Goal: Information Seeking & Learning: Find specific page/section

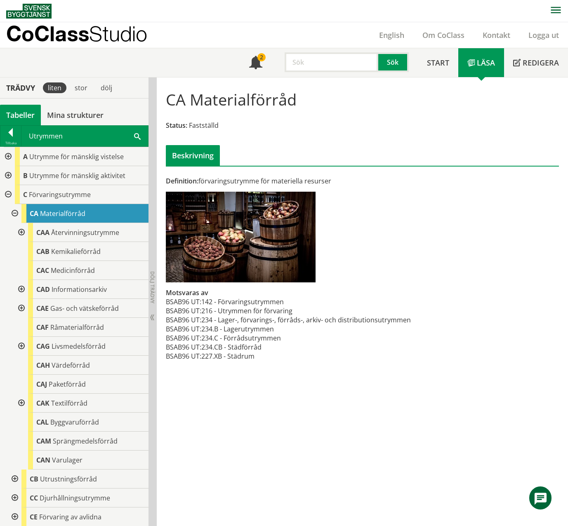
click at [137, 141] on div "Utrymmen Sök" at bounding box center [84, 136] width 127 height 21
click at [137, 138] on span at bounding box center [137, 136] width 7 height 9
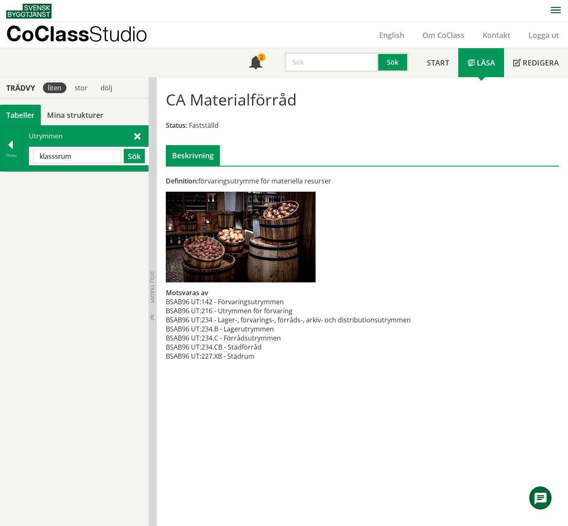
click at [50, 157] on input "klasssrum" at bounding box center [77, 156] width 88 height 14
click at [138, 160] on button "Sök" at bounding box center [134, 156] width 21 height 14
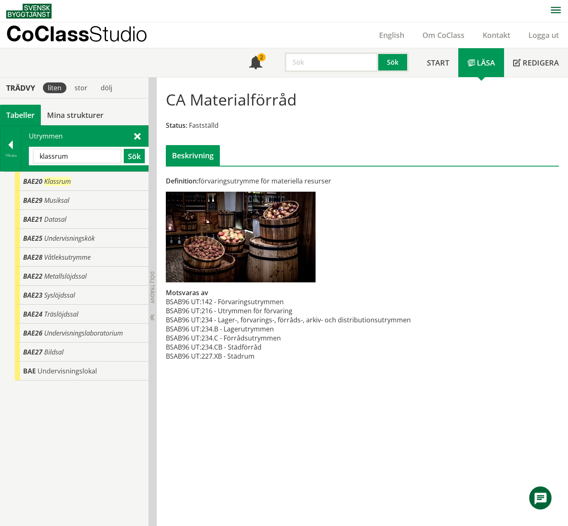
drag, startPoint x: 81, startPoint y: 157, endPoint x: 36, endPoint y: 155, distance: 45.4
click at [36, 155] on input "klassrum" at bounding box center [77, 156] width 88 height 14
paste input "UAB.536 - Arbetsplats för slöjdtekniker/modern teknik"
click at [141, 158] on button "Sök" at bounding box center [134, 156] width 21 height 14
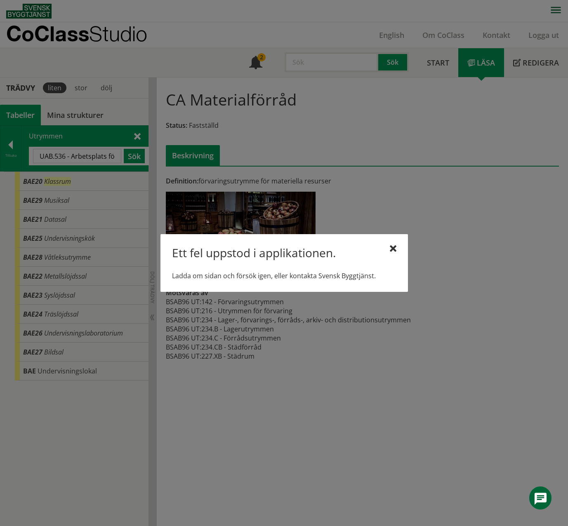
click at [386, 244] on div "Ett fel uppstod i applikationen. Ladda om sidan och försök igen, eller kontakta…" at bounding box center [283, 263] width 247 height 58
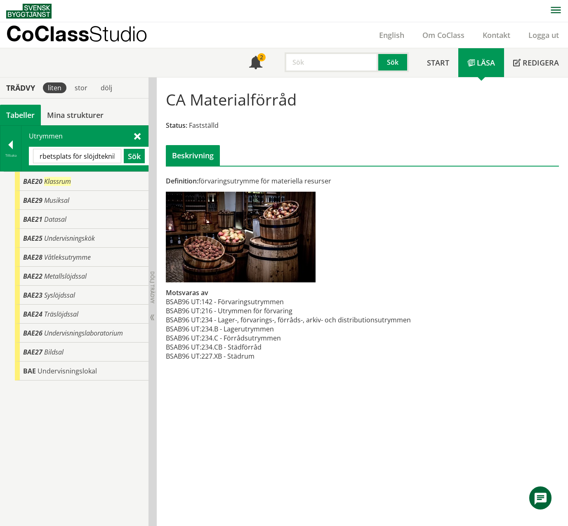
scroll to position [0, 91]
drag, startPoint x: 66, startPoint y: 156, endPoint x: 122, endPoint y: 160, distance: 56.6
click at [122, 160] on div "UAB.536 - Arbetsplats för slöjdtekniker/modern teknik Sök" at bounding box center [89, 156] width 112 height 14
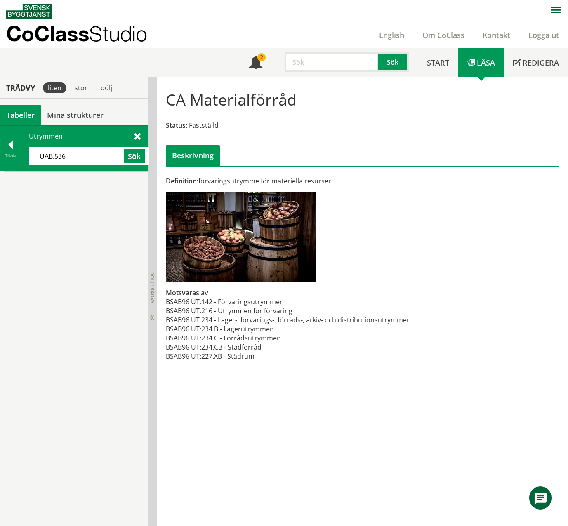
drag, startPoint x: 99, startPoint y: 158, endPoint x: 28, endPoint y: 158, distance: 70.9
click at [28, 158] on div "Utrymmen UAB.536 Sök" at bounding box center [84, 148] width 127 height 45
paste input "- Arbetsplats för slöjdtekniker/modern teknik"
drag, startPoint x: 54, startPoint y: 157, endPoint x: 28, endPoint y: 156, distance: 26.0
click at [28, 156] on div "Utrymmen UAB.536 - Arbetsplats för slöjdtekniker/modern teknik Sök" at bounding box center [84, 148] width 127 height 45
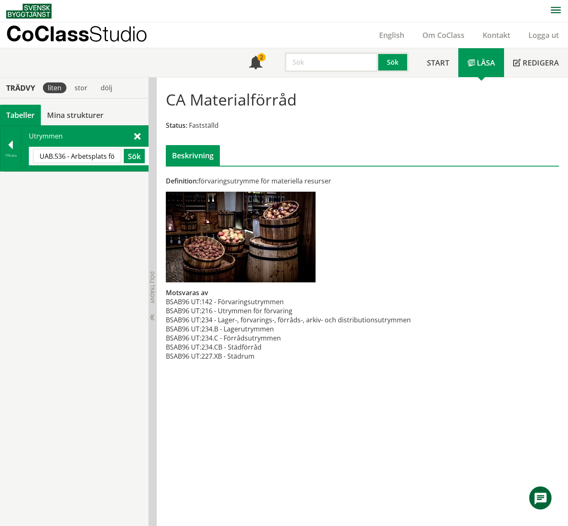
click at [69, 156] on input "UAB.536 - Arbetsplats för slöjdtekniker/modern teknik" at bounding box center [77, 156] width 88 height 14
type input "Arbetsplats för slöjdtekniker/modern teknik"
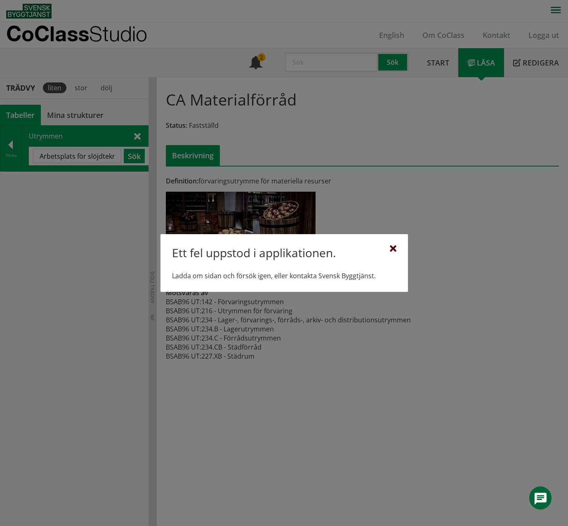
click at [393, 250] on div at bounding box center [393, 249] width 7 height 7
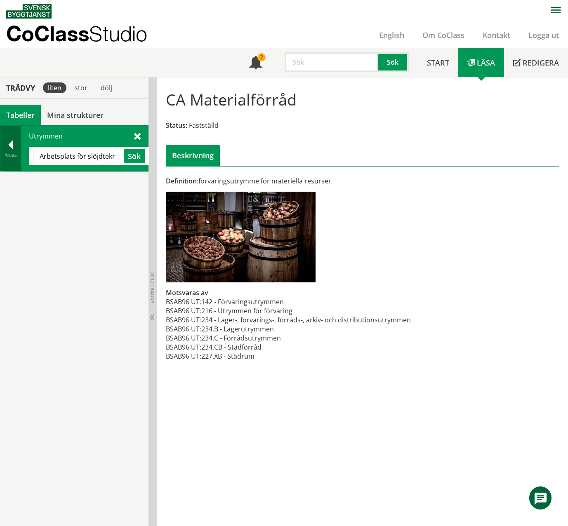
click at [14, 142] on div at bounding box center [10, 147] width 21 height 12
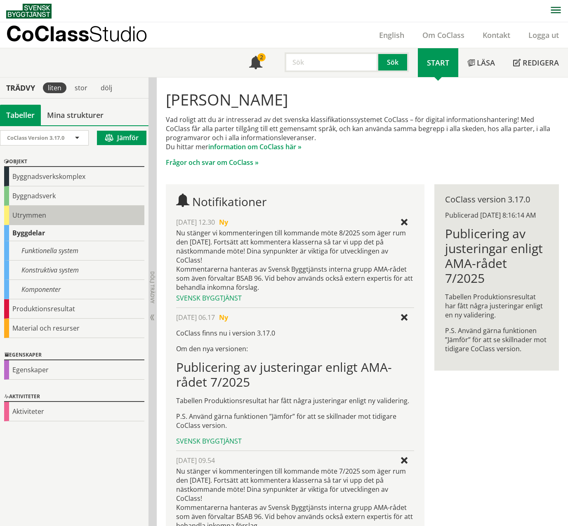
click at [24, 219] on div "Utrymmen" at bounding box center [74, 215] width 140 height 19
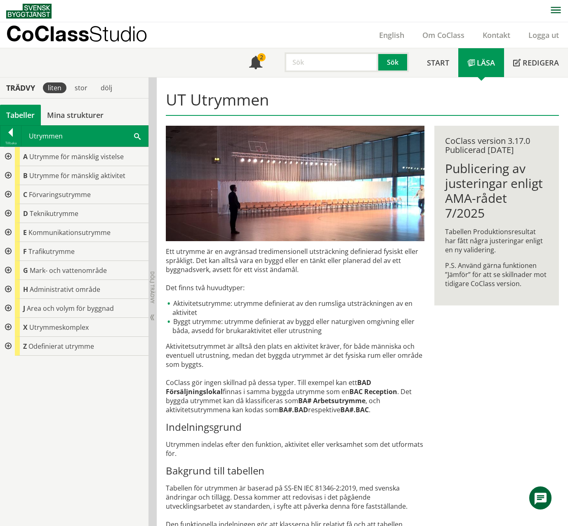
click at [9, 174] on div at bounding box center [7, 175] width 15 height 19
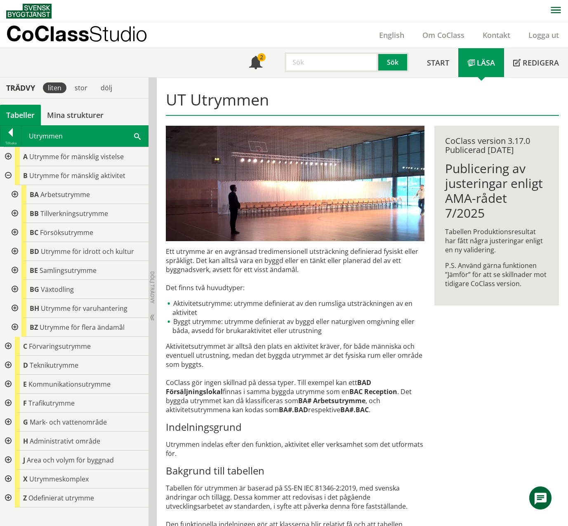
click at [16, 194] on div at bounding box center [14, 194] width 15 height 19
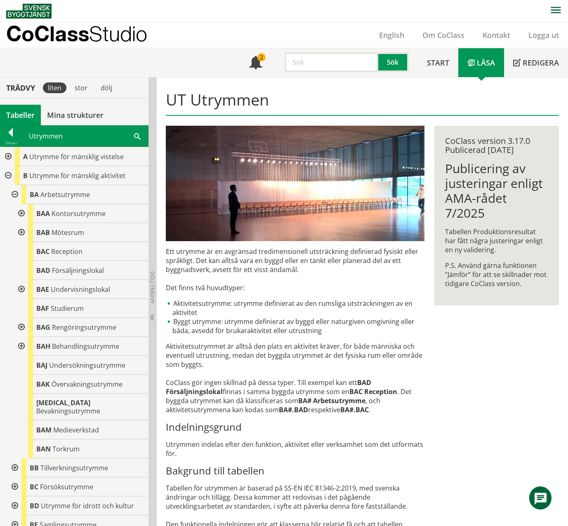
click at [21, 287] on div at bounding box center [20, 289] width 15 height 19
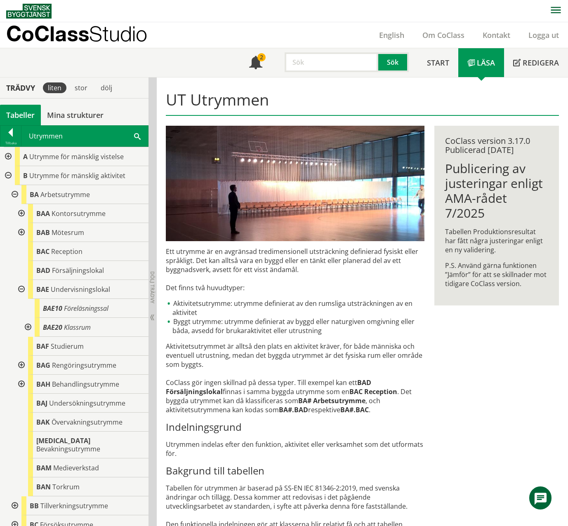
click at [26, 327] on div at bounding box center [27, 327] width 15 height 19
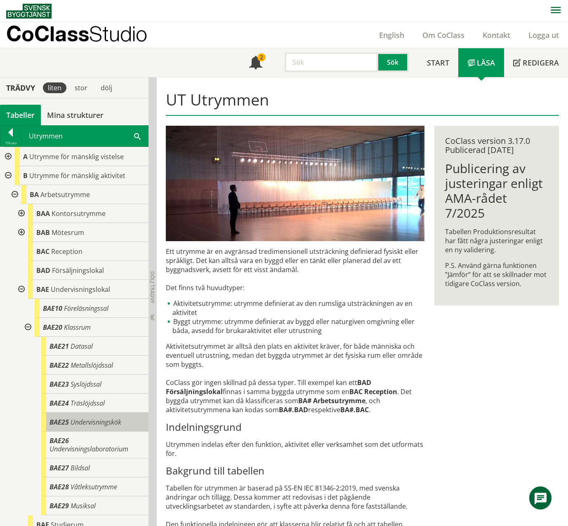
scroll to position [41, 0]
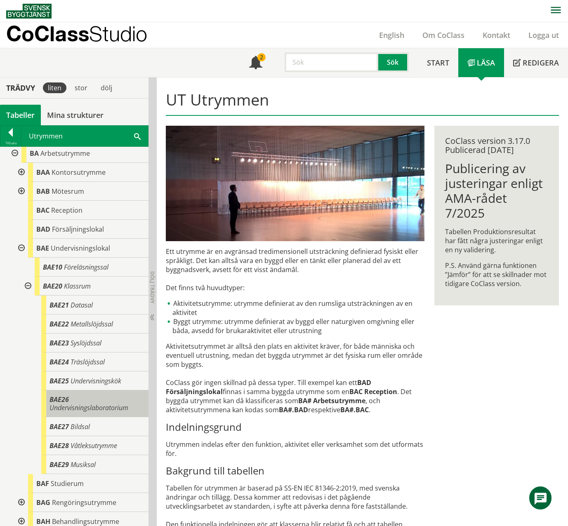
click at [120, 331] on span "Undervisningslaboratorium" at bounding box center [88, 407] width 79 height 9
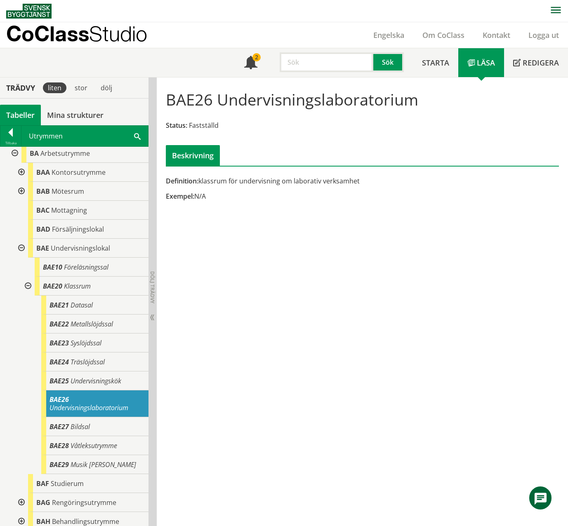
click at [134, 135] on span at bounding box center [137, 136] width 7 height 9
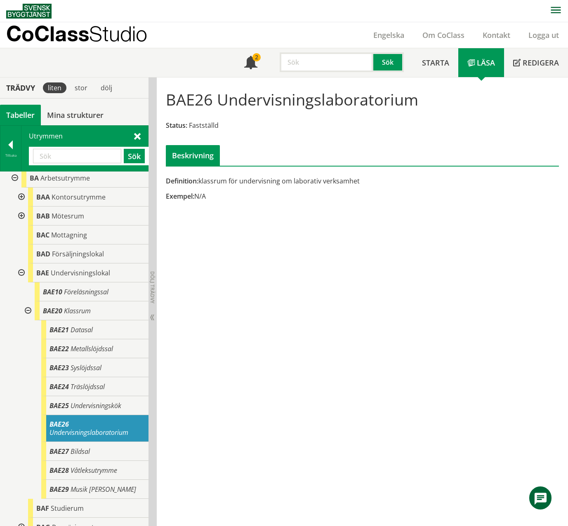
click at [71, 157] on input "text" at bounding box center [77, 156] width 88 height 14
paste input "BAA"
click at [129, 160] on button "Sök" at bounding box center [134, 156] width 21 height 14
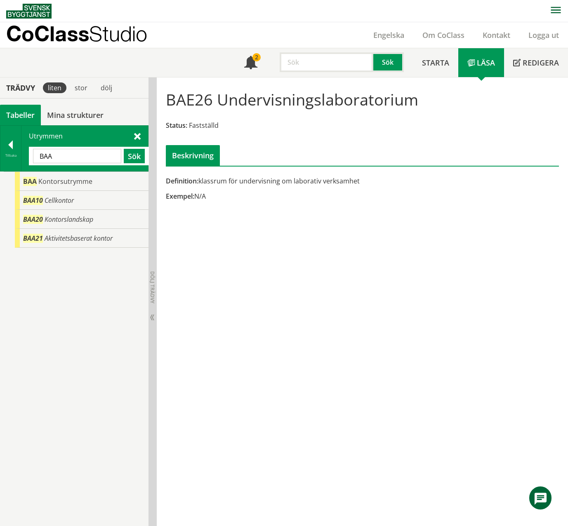
drag, startPoint x: 102, startPoint y: 161, endPoint x: 34, endPoint y: 158, distance: 68.1
click at [34, 158] on input "BAA" at bounding box center [77, 156] width 88 height 14
drag, startPoint x: 65, startPoint y: 158, endPoint x: 12, endPoint y: 156, distance: 53.2
click at [12, 156] on div "Tillbaka Utrymmen gemi Sök" at bounding box center [74, 148] width 148 height 46
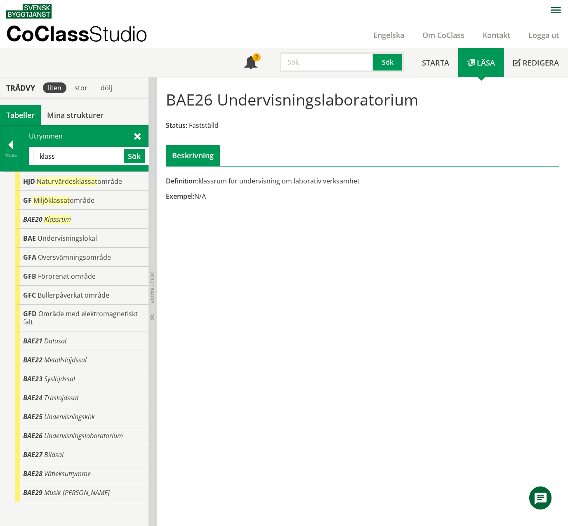
drag, startPoint x: 101, startPoint y: 159, endPoint x: 28, endPoint y: 155, distance: 72.7
click at [28, 155] on div "Utrymmen klass Sök" at bounding box center [84, 148] width 127 height 45
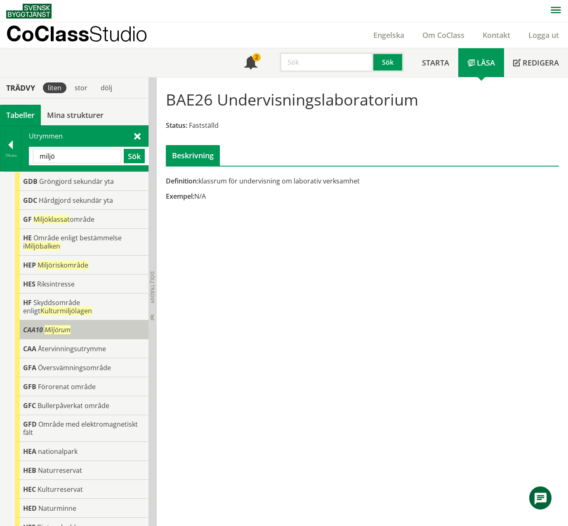
click at [80, 331] on div "CAA10 Miljörum" at bounding box center [82, 329] width 134 height 19
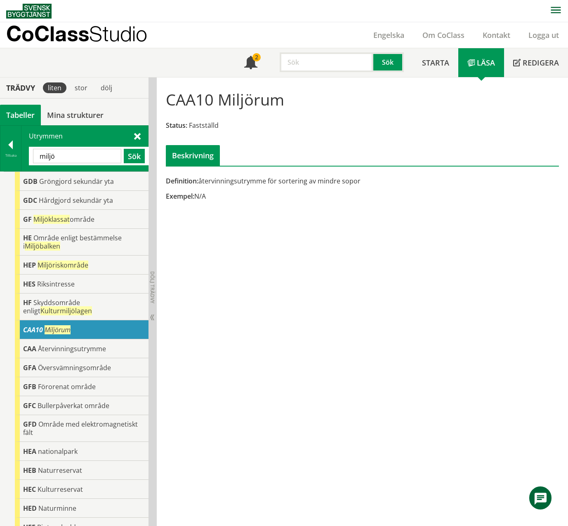
drag, startPoint x: 54, startPoint y: 157, endPoint x: 22, endPoint y: 156, distance: 32.2
click at [22, 156] on div "Utrymmen [GEOGRAPHIC_DATA] Sök" at bounding box center [84, 148] width 127 height 45
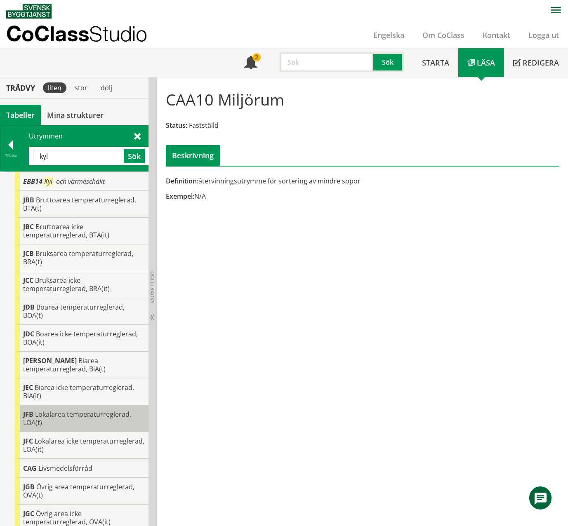
scroll to position [111, 0]
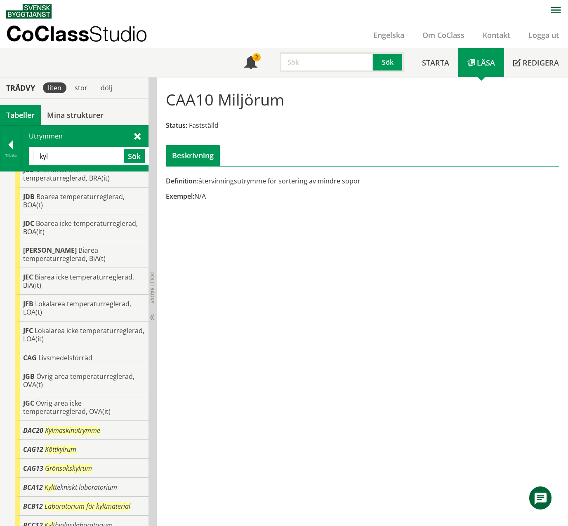
click at [137, 135] on span at bounding box center [137, 136] width 7 height 9
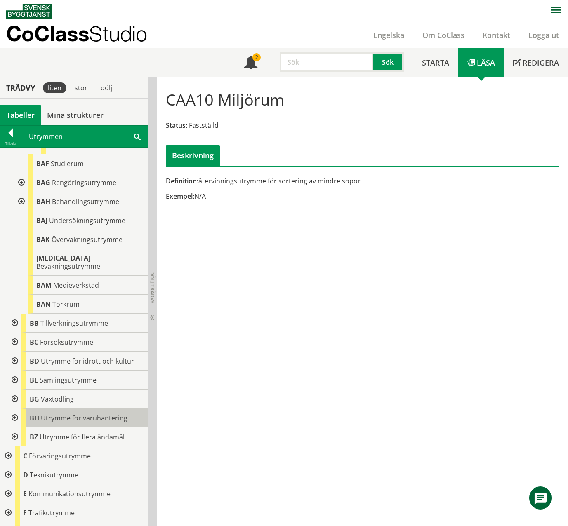
scroll to position [445, 0]
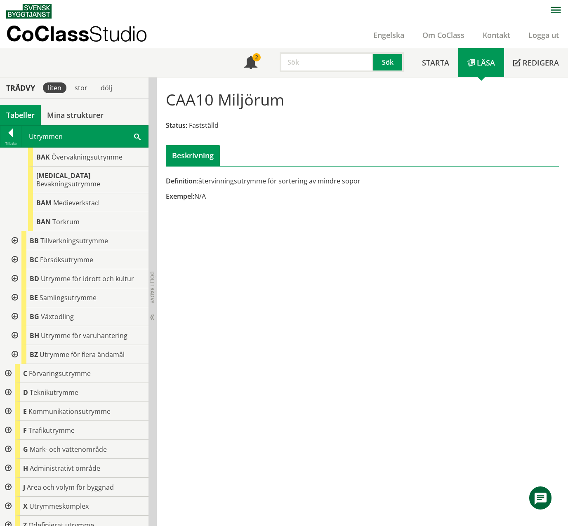
click at [8, 331] on div at bounding box center [7, 373] width 15 height 19
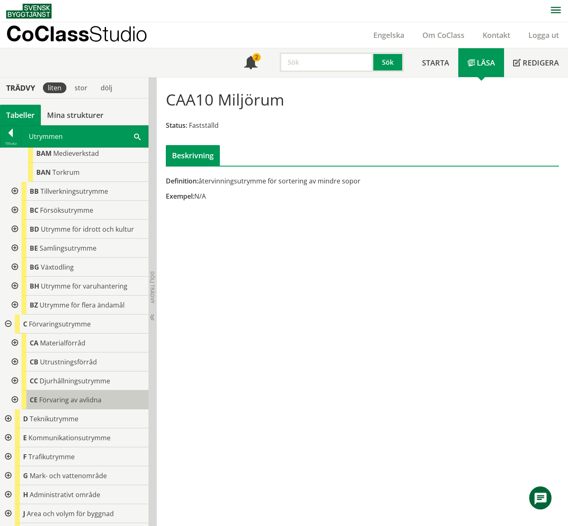
scroll to position [479, 0]
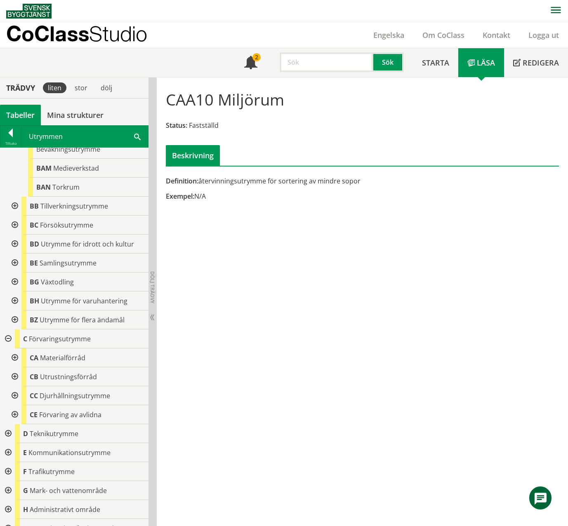
click at [15, 331] on div at bounding box center [14, 357] width 15 height 19
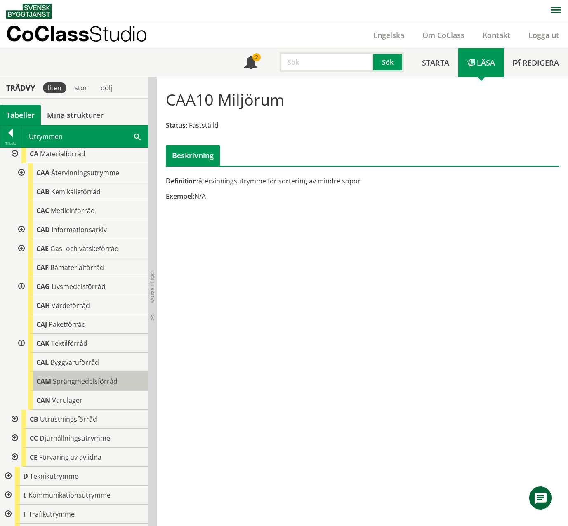
scroll to position [685, 0]
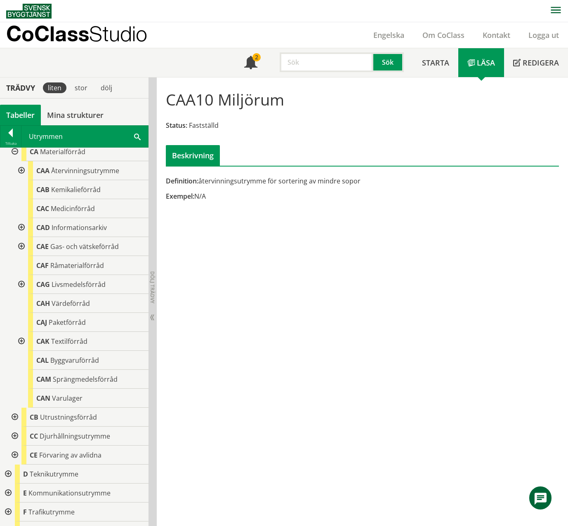
click at [21, 275] on div at bounding box center [20, 284] width 15 height 19
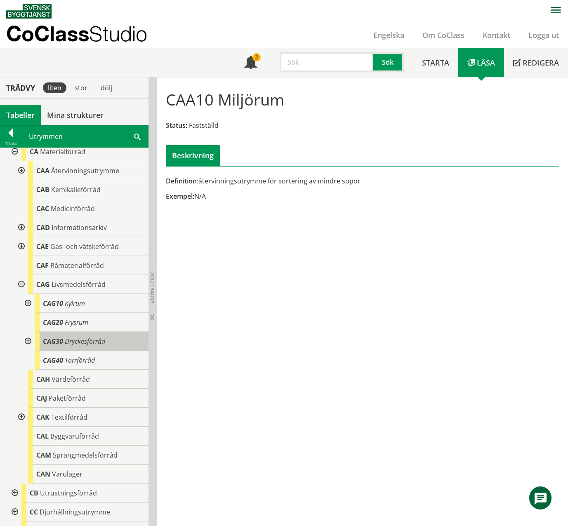
click at [108, 331] on div "CAG30 Dryckesförråd" at bounding box center [92, 341] width 114 height 19
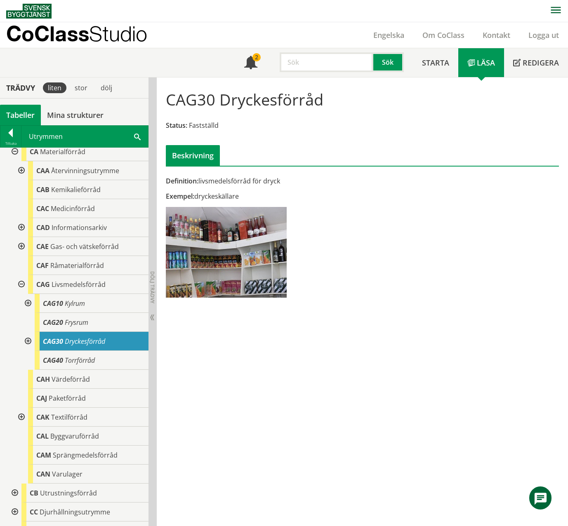
click at [28, 331] on div at bounding box center [27, 341] width 15 height 19
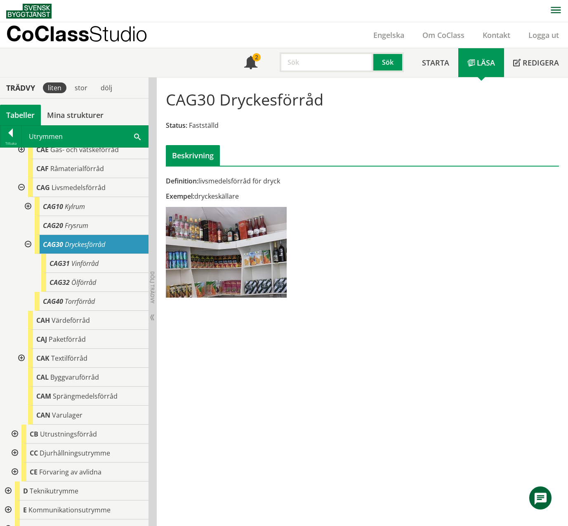
scroll to position [768, 0]
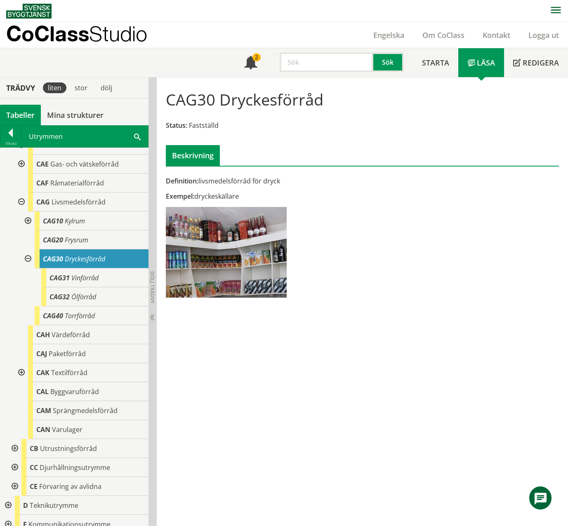
click at [28, 213] on div at bounding box center [27, 221] width 15 height 19
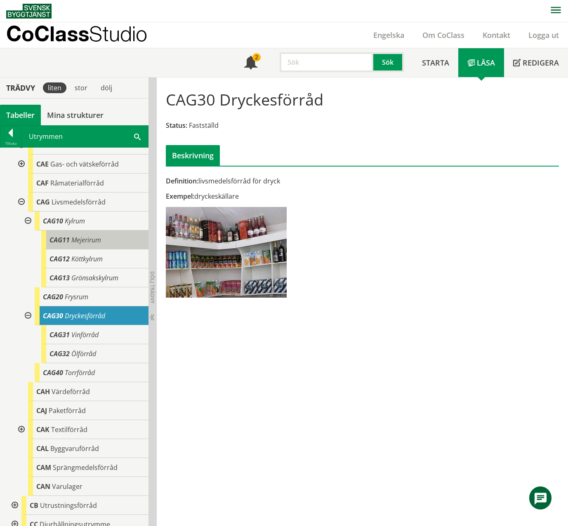
click at [93, 235] on span "Mejerirum" at bounding box center [86, 239] width 30 height 9
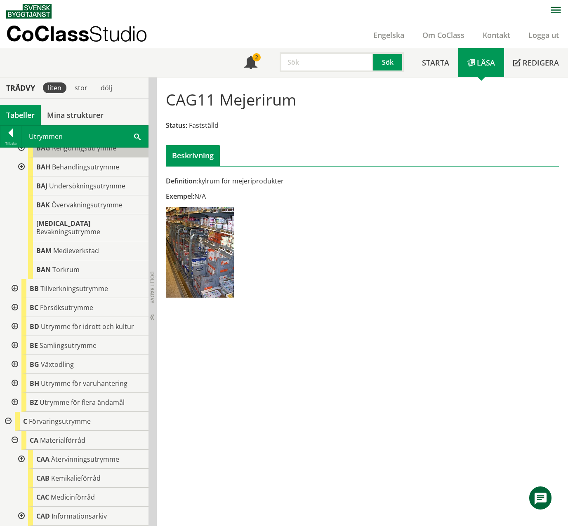
scroll to position [438, 0]
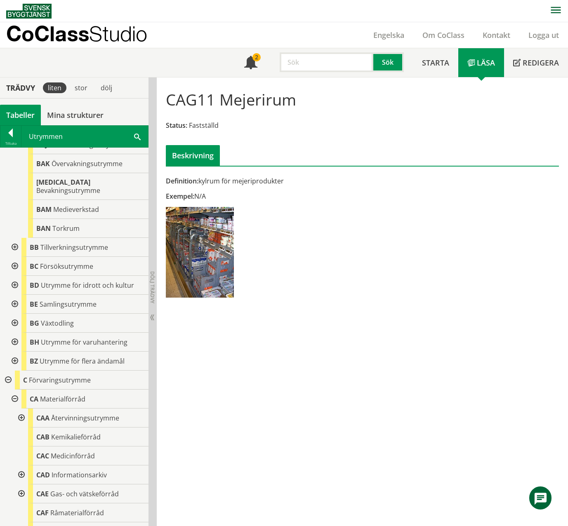
click at [17, 331] on div at bounding box center [14, 342] width 15 height 19
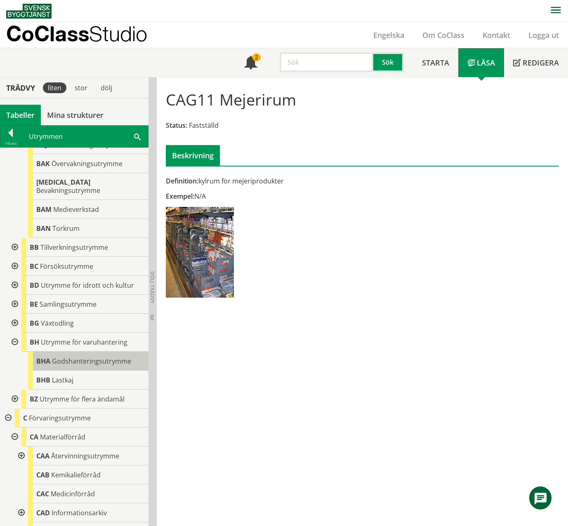
click at [74, 331] on span "Godshanteringsutrymme" at bounding box center [91, 361] width 79 height 9
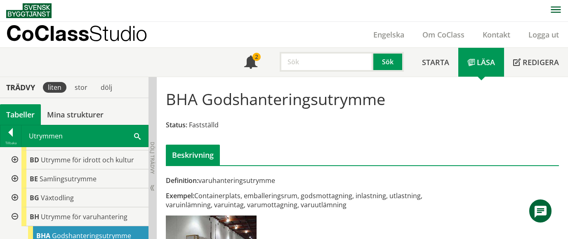
scroll to position [563, 0]
click at [136, 136] on span at bounding box center [137, 136] width 7 height 9
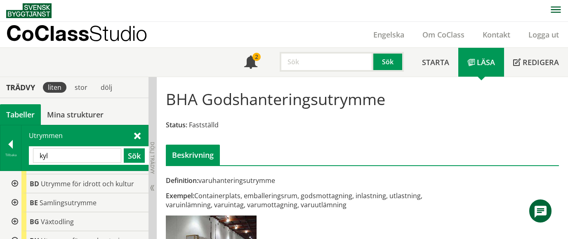
drag, startPoint x: 69, startPoint y: 155, endPoint x: 32, endPoint y: 156, distance: 37.1
click at [32, 156] on div "kyl Sök" at bounding box center [89, 155] width 120 height 19
paste input "BBA20"
click at [136, 158] on button "Sök" at bounding box center [134, 155] width 21 height 14
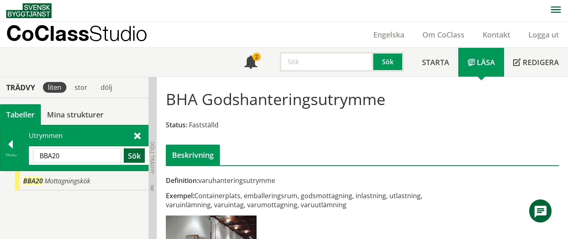
scroll to position [0, 0]
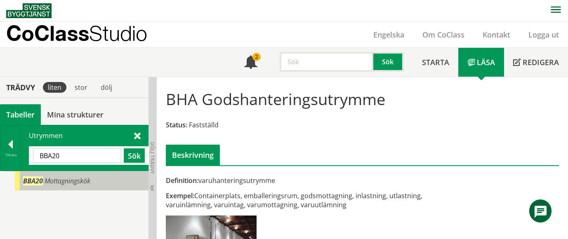
click at [89, 184] on span "Mottagningskök" at bounding box center [68, 181] width 46 height 9
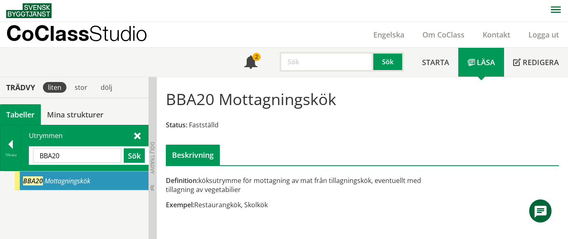
drag, startPoint x: 96, startPoint y: 157, endPoint x: 31, endPoint y: 151, distance: 65.0
click at [31, 151] on div "BBA20 Sök" at bounding box center [89, 155] width 120 height 19
paste input "MTRL RUM"
click at [130, 157] on button "Sök" at bounding box center [134, 155] width 21 height 14
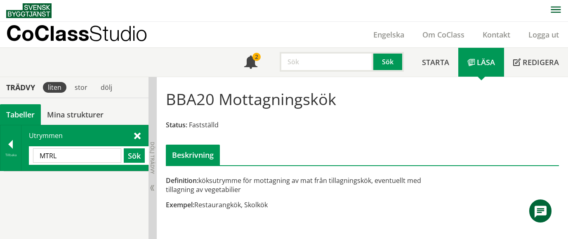
click at [72, 157] on input "MTRL" at bounding box center [77, 155] width 88 height 14
click at [45, 160] on input "MTRial" at bounding box center [77, 155] width 88 height 14
type input "MaTRial"
click at [135, 153] on button "Sök" at bounding box center [134, 155] width 21 height 14
drag, startPoint x: 86, startPoint y: 147, endPoint x: 35, endPoint y: 156, distance: 51.5
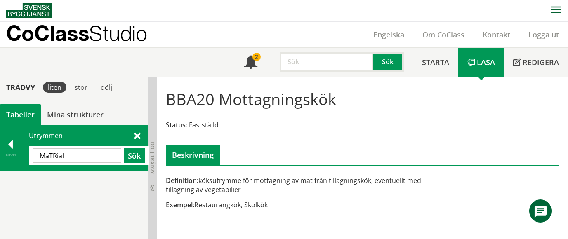
click at [35, 156] on div "MaTRial Sök" at bounding box center [89, 155] width 120 height 19
drag, startPoint x: 66, startPoint y: 154, endPoint x: 29, endPoint y: 152, distance: 37.2
click at [29, 152] on div "MaTRial Sök" at bounding box center [89, 155] width 120 height 19
paste input "BAM"
click at [137, 151] on button "Sök" at bounding box center [134, 155] width 21 height 14
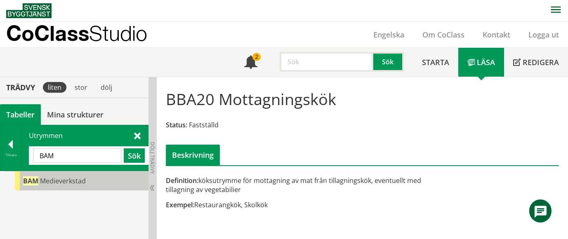
click at [88, 182] on div "BAM Medieverkstad" at bounding box center [82, 181] width 134 height 19
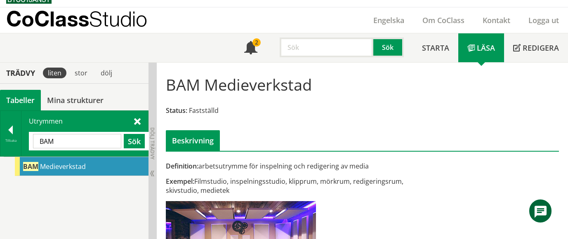
scroll to position [0, 0]
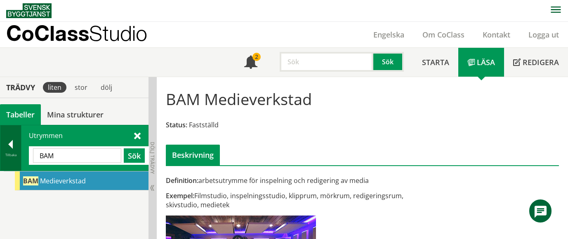
drag, startPoint x: 80, startPoint y: 159, endPoint x: 21, endPoint y: 158, distance: 59.4
click at [21, 158] on div "Tillbaka Utrymmen [GEOGRAPHIC_DATA] Sök" at bounding box center [74, 148] width 148 height 46
paste input "B"
click at [139, 154] on button "Sök" at bounding box center [134, 155] width 21 height 14
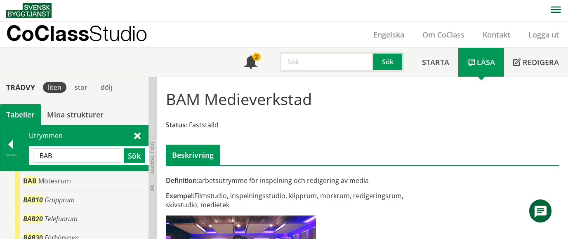
drag, startPoint x: 89, startPoint y: 151, endPoint x: 27, endPoint y: 153, distance: 62.3
click at [27, 153] on div "Utrymmen BAB Sök" at bounding box center [84, 147] width 127 height 45
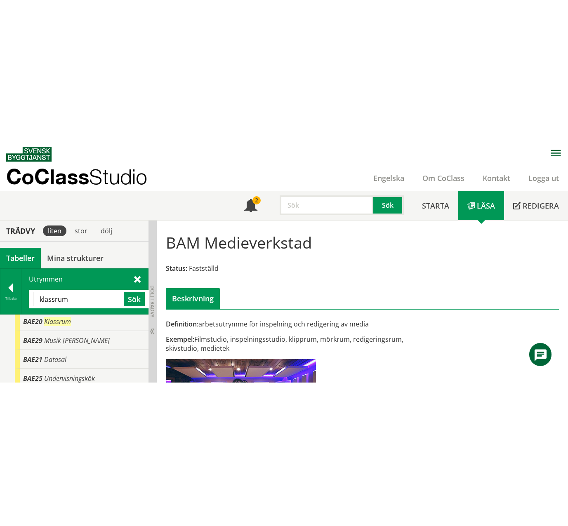
scroll to position [0, 0]
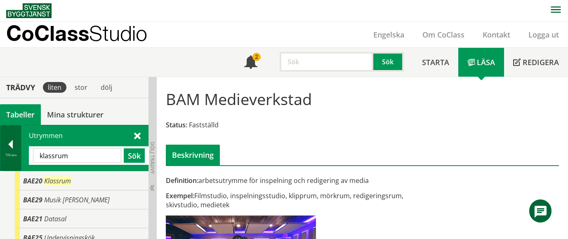
drag, startPoint x: 73, startPoint y: 160, endPoint x: 17, endPoint y: 158, distance: 55.3
click at [17, 158] on div "Tillbaka Utrymmen klassrum Sök" at bounding box center [74, 148] width 148 height 46
paste input "BAE26"
click at [137, 156] on button "Sök" at bounding box center [134, 155] width 21 height 14
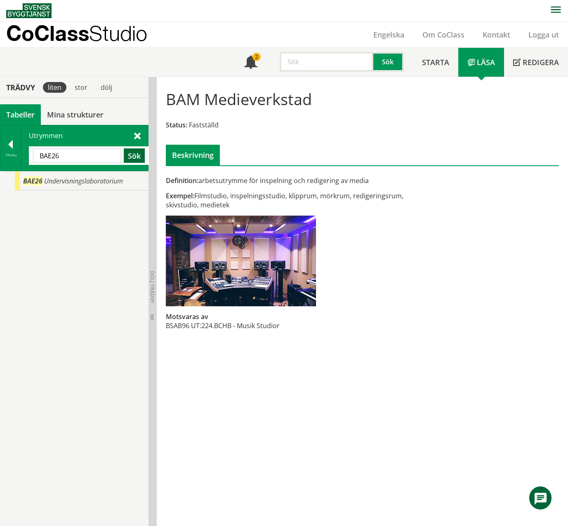
click at [133, 158] on button "Sök" at bounding box center [134, 155] width 21 height 14
click at [100, 179] on span "Undervisningslaboratorium" at bounding box center [83, 181] width 79 height 9
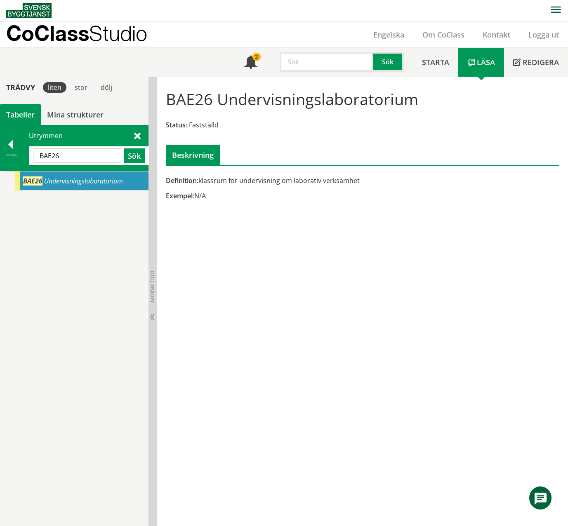
drag, startPoint x: 67, startPoint y: 158, endPoint x: 26, endPoint y: 158, distance: 41.7
click at [26, 158] on div "Utrymmen BAE26 Sök" at bounding box center [84, 147] width 127 height 45
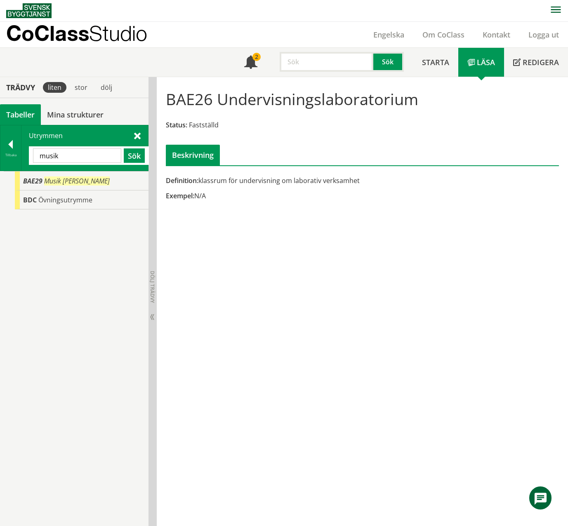
drag, startPoint x: 69, startPoint y: 153, endPoint x: 40, endPoint y: 157, distance: 29.5
click at [40, 157] on input "musik" at bounding box center [77, 155] width 88 height 14
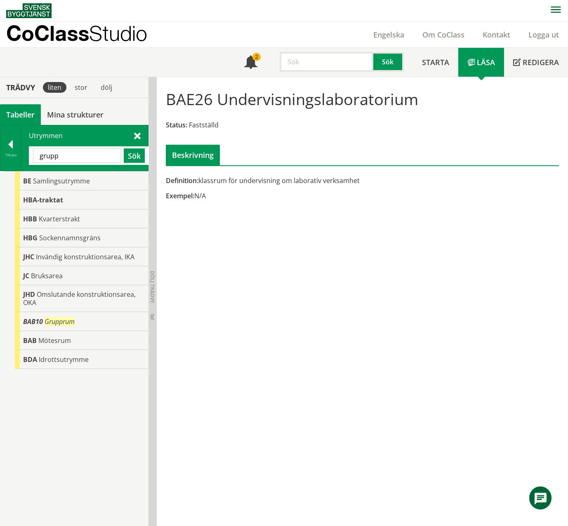
drag, startPoint x: 67, startPoint y: 153, endPoint x: 35, endPoint y: 155, distance: 31.4
click at [35, 155] on input "grupp" at bounding box center [77, 155] width 88 height 14
paste input "BAB10"
click at [129, 157] on button "Sök" at bounding box center [134, 155] width 21 height 14
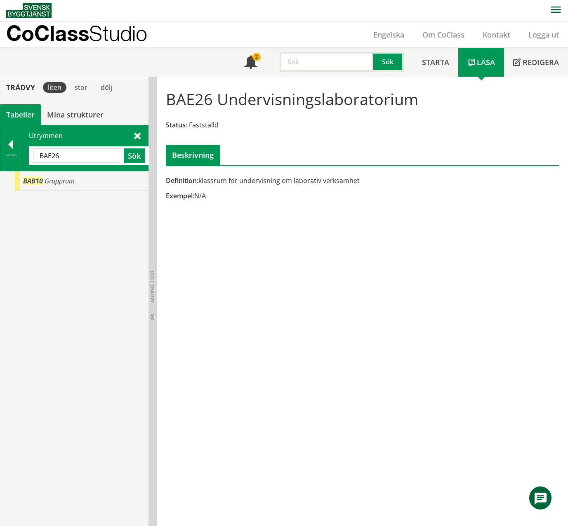
click at [76, 154] on input "BAE26" at bounding box center [77, 155] width 88 height 14
click at [139, 157] on button "Sök" at bounding box center [134, 155] width 21 height 14
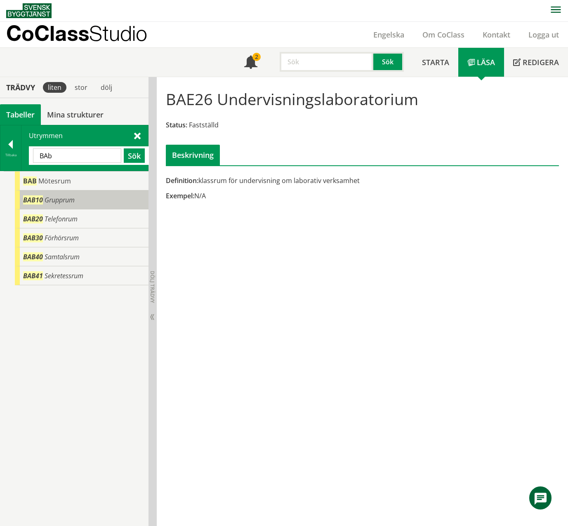
click at [86, 199] on div "BAB10 Grupprum" at bounding box center [82, 200] width 134 height 19
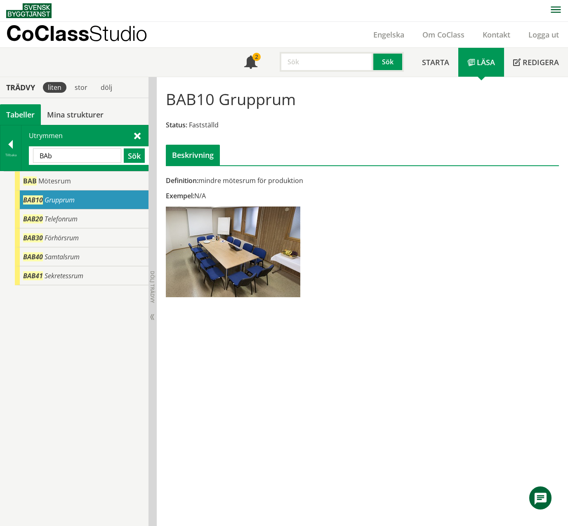
drag, startPoint x: 96, startPoint y: 151, endPoint x: 34, endPoint y: 149, distance: 61.5
click at [34, 149] on input "BAb" at bounding box center [77, 155] width 88 height 14
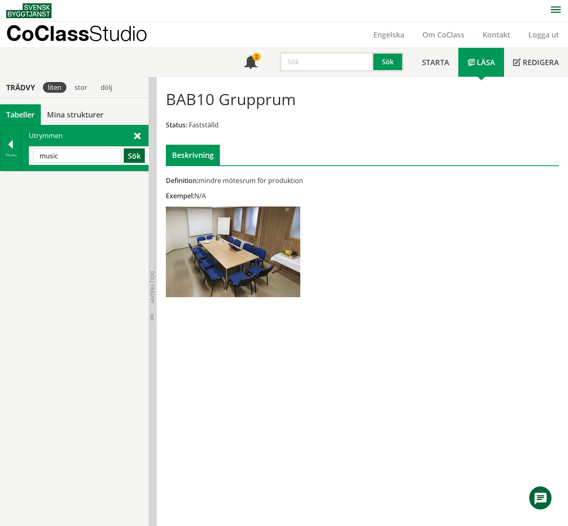
click at [139, 158] on button "Sök" at bounding box center [134, 155] width 21 height 14
click at [68, 156] on input "music" at bounding box center [77, 155] width 88 height 14
click at [134, 160] on button "Sök" at bounding box center [134, 155] width 21 height 14
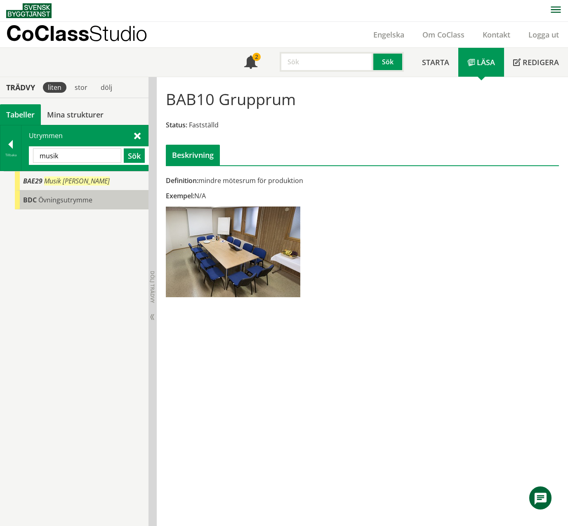
click at [29, 200] on span "BDC" at bounding box center [30, 199] width 14 height 9
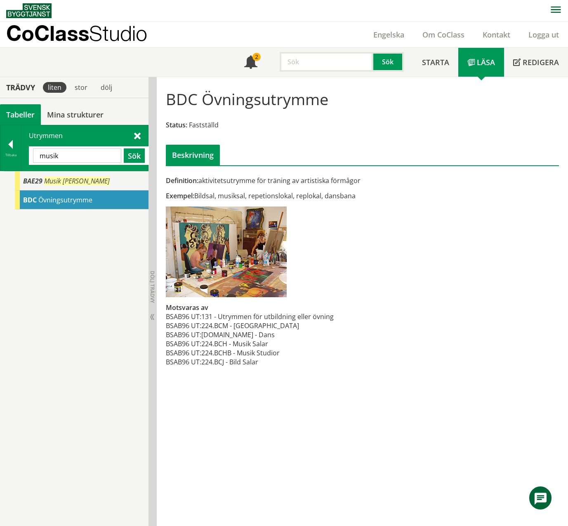
drag, startPoint x: 67, startPoint y: 156, endPoint x: 33, endPoint y: 158, distance: 34.3
click at [33, 158] on input "musik" at bounding box center [77, 155] width 88 height 14
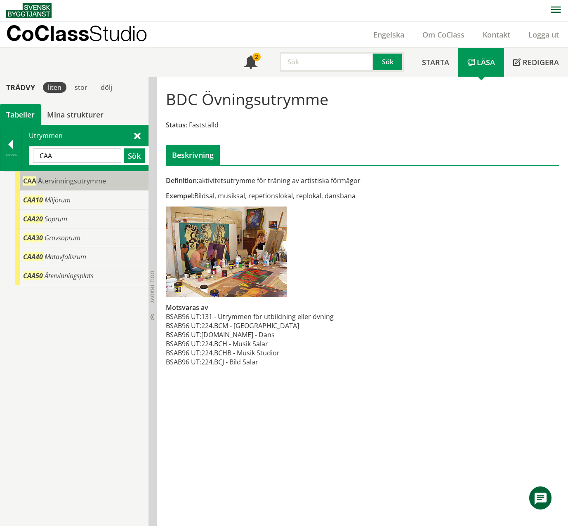
click at [61, 186] on div "CAA Återvinningsutrymme" at bounding box center [82, 181] width 134 height 19
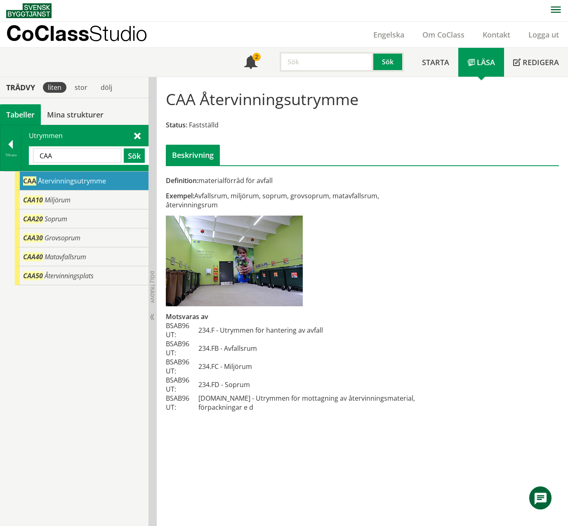
click at [67, 159] on input "CAA" at bounding box center [77, 155] width 88 height 14
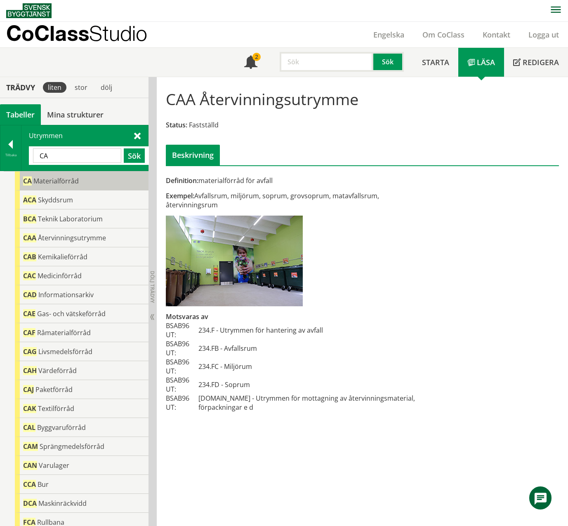
click at [64, 182] on span "Materialförråd" at bounding box center [55, 181] width 45 height 9
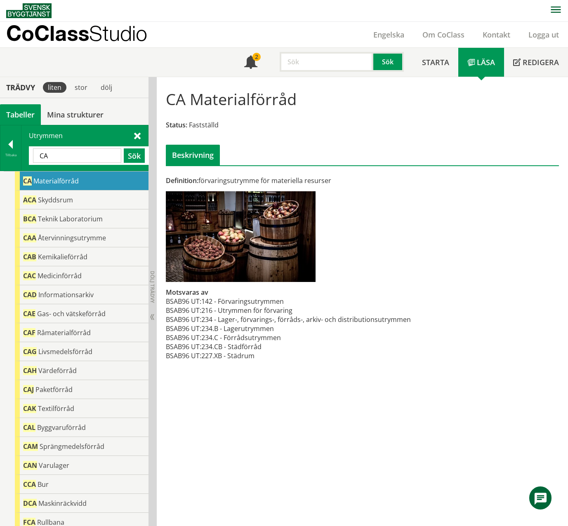
drag, startPoint x: 75, startPoint y: 159, endPoint x: 29, endPoint y: 159, distance: 46.6
click at [29, 159] on div "CA Sök" at bounding box center [89, 155] width 120 height 19
click at [125, 158] on button "Sök" at bounding box center [134, 155] width 21 height 14
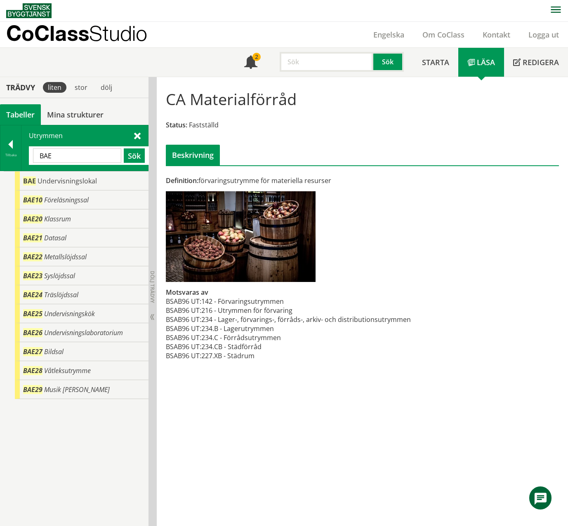
drag, startPoint x: 69, startPoint y: 153, endPoint x: 31, endPoint y: 149, distance: 38.9
click at [31, 149] on div "BAE Sök" at bounding box center [89, 155] width 120 height 19
paste input "C"
click at [138, 157] on button "Sök" at bounding box center [134, 155] width 21 height 14
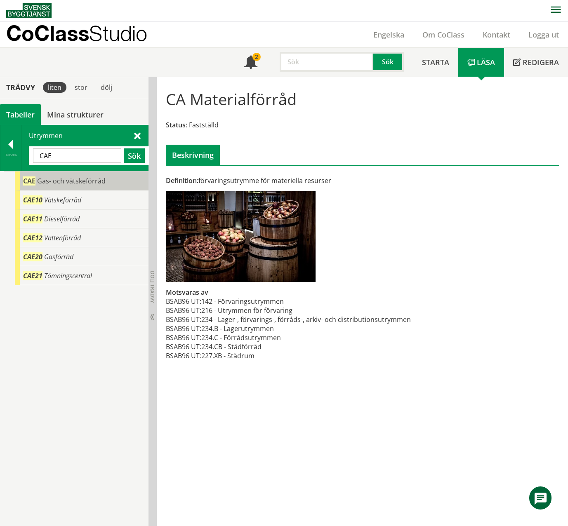
click at [113, 177] on div "CAE Gas- och vätskeförråd" at bounding box center [82, 181] width 134 height 19
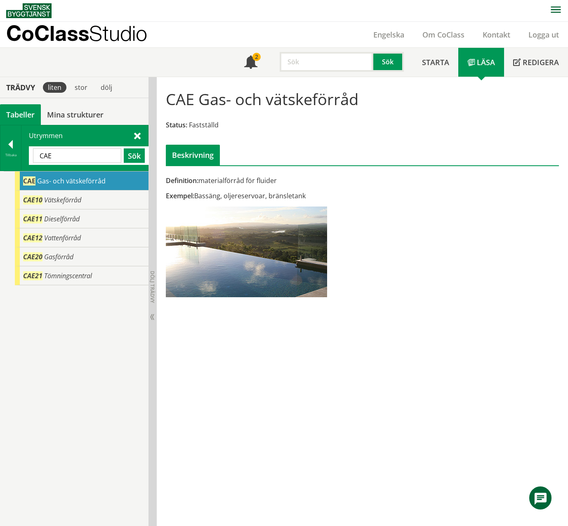
drag, startPoint x: 87, startPoint y: 153, endPoint x: 25, endPoint y: 167, distance: 64.1
click at [25, 167] on div "Utrymmen CAE Sök" at bounding box center [84, 147] width 127 height 45
click at [129, 153] on button "Sök" at bounding box center [134, 155] width 21 height 14
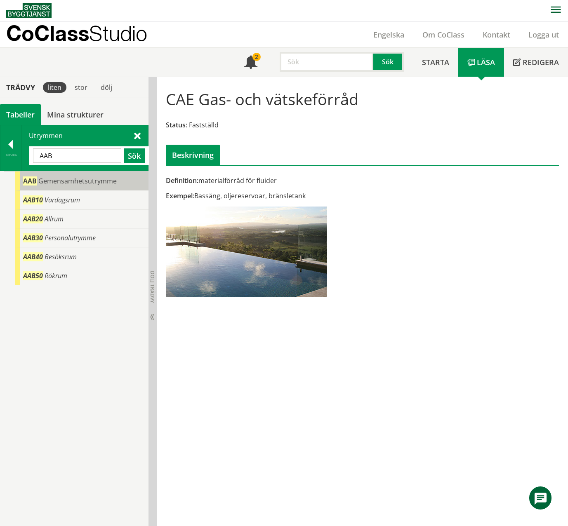
click at [108, 184] on span "Gemensamhetsutrymme" at bounding box center [77, 181] width 78 height 9
click at [113, 183] on span "Gemensamhetsutrymme" at bounding box center [77, 181] width 78 height 9
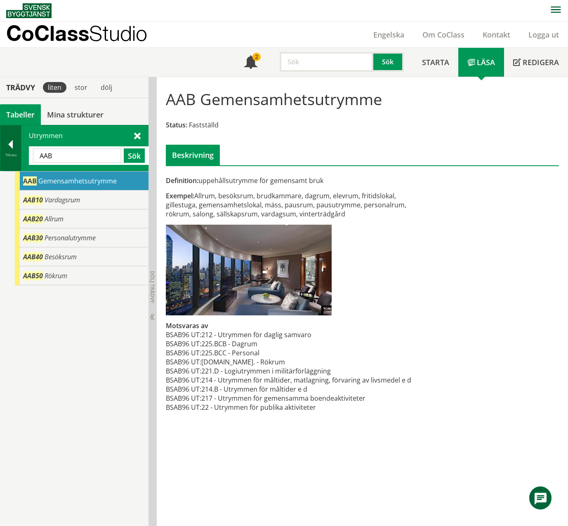
drag, startPoint x: 88, startPoint y: 158, endPoint x: 11, endPoint y: 150, distance: 77.5
click at [11, 150] on div "Tillbaka Utrymmen AAB Sök" at bounding box center [74, 148] width 148 height 46
paste input "Vinterträdgård"
click at [139, 156] on button "Sök" at bounding box center [134, 155] width 21 height 14
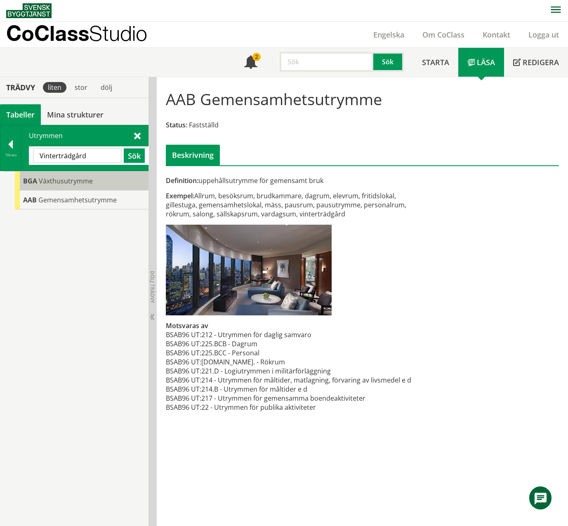
click at [108, 180] on div "BGA Växthusutrymme" at bounding box center [82, 181] width 134 height 19
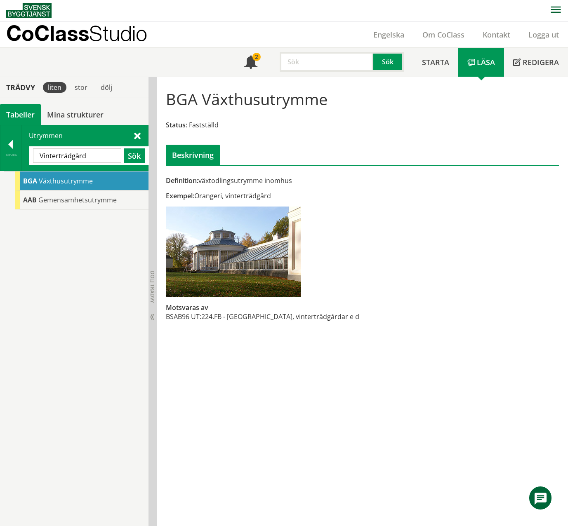
click at [220, 197] on font "Exempel: Orangeri, vinterträdgård" at bounding box center [218, 195] width 105 height 9
click at [278, 195] on div "Exempel: Orangeri, vinterträdgård" at bounding box center [295, 195] width 259 height 9
drag, startPoint x: 278, startPoint y: 195, endPoint x: 213, endPoint y: 197, distance: 65.2
click at [213, 197] on div "Exempel: Orangeri, vinterträdgård" at bounding box center [295, 195] width 259 height 9
drag, startPoint x: 85, startPoint y: 157, endPoint x: 29, endPoint y: 151, distance: 56.0
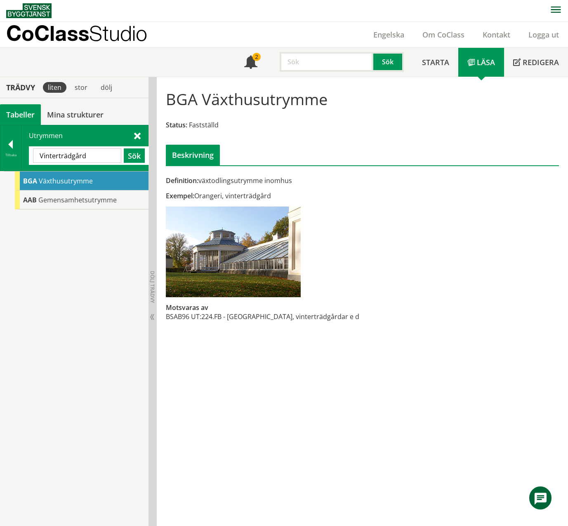
click at [29, 151] on div "Vinterträdgård Sök" at bounding box center [89, 155] width 120 height 19
paste input "CAA10"
click at [130, 154] on button "Sök" at bounding box center [134, 155] width 21 height 14
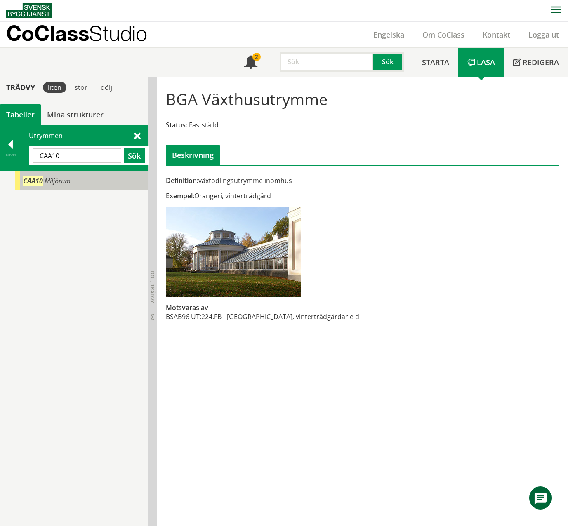
click at [95, 177] on div "CAA10 Miljörum" at bounding box center [82, 181] width 134 height 19
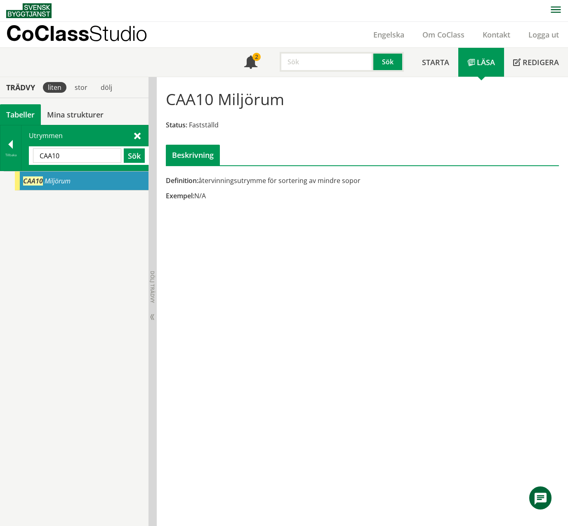
drag, startPoint x: 77, startPoint y: 155, endPoint x: 36, endPoint y: 153, distance: 40.5
click at [36, 153] on input "CAA10" at bounding box center [77, 155] width 88 height 14
paste input "Utrustningsförråd"
click at [131, 157] on button "Sök" at bounding box center [134, 155] width 21 height 14
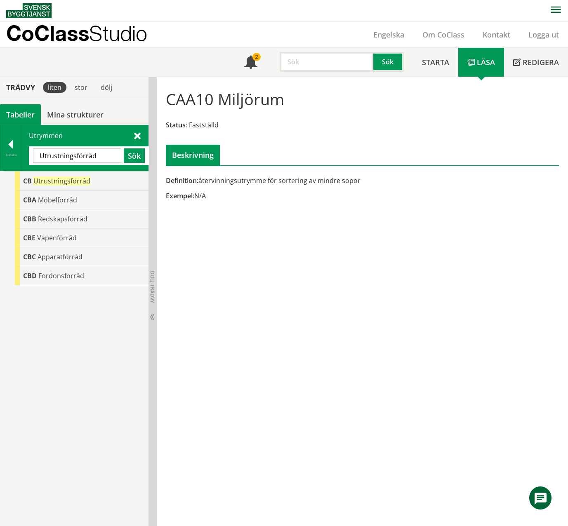
drag, startPoint x: 98, startPoint y: 153, endPoint x: 31, endPoint y: 155, distance: 66.8
click at [31, 155] on div "Utrustningsförråd Sök" at bounding box center [89, 155] width 120 height 19
type input "servicerum"
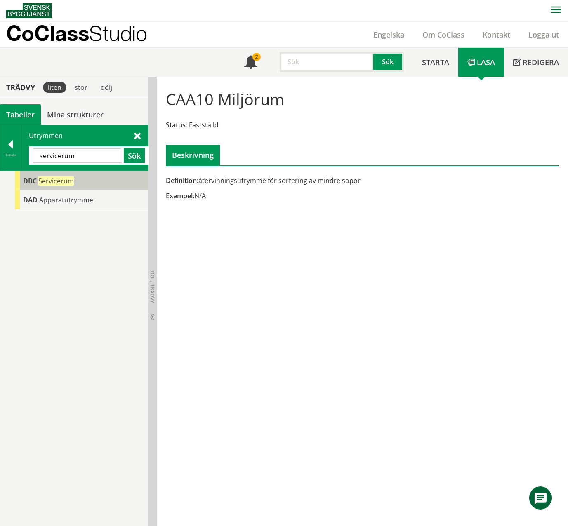
click at [32, 184] on span "DBC" at bounding box center [30, 181] width 14 height 9
